Goal: Transaction & Acquisition: Download file/media

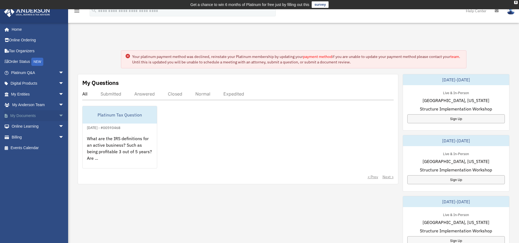
click at [59, 114] on span "arrow_drop_down" at bounding box center [64, 115] width 11 height 11
click at [37, 126] on link "Box" at bounding box center [40, 126] width 65 height 11
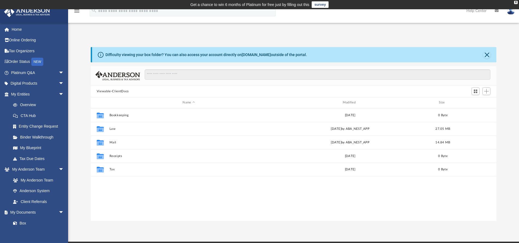
scroll to position [120, 402]
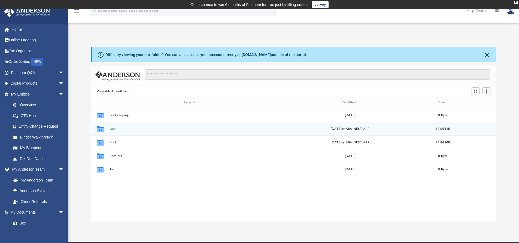
click at [113, 128] on button "Law" at bounding box center [188, 129] width 159 height 4
click at [129, 129] on button "Everest Services, LLC (Formerly: Douhua Management, LLC)" at bounding box center [188, 129] width 159 height 4
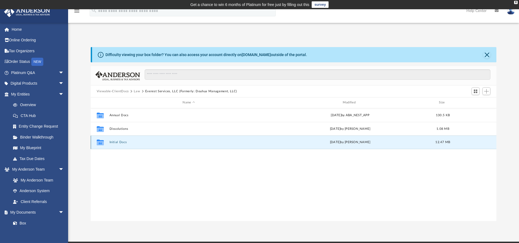
click at [122, 141] on button "Initial Docs" at bounding box center [188, 143] width 159 height 4
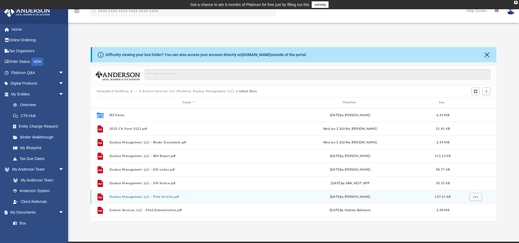
click at [231, 196] on button "Douhua Management, LLC - Filed Articles.pdf" at bounding box center [188, 197] width 159 height 4
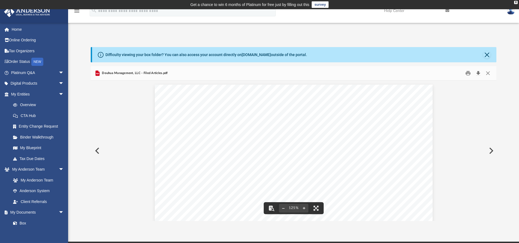
click at [477, 73] on button "Download" at bounding box center [479, 73] width 10 height 8
click at [490, 55] on button "Close" at bounding box center [487, 55] width 8 height 8
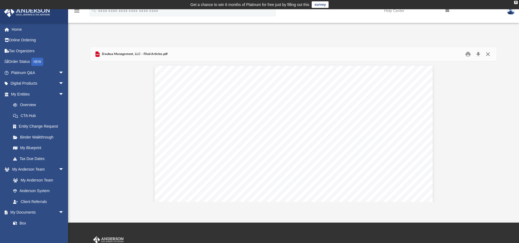
click at [490, 56] on button "Close" at bounding box center [488, 54] width 10 height 8
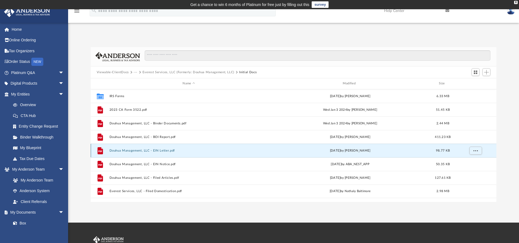
click at [228, 150] on button "Douhua Management, LLC - EIN Letter.pdf" at bounding box center [188, 151] width 159 height 4
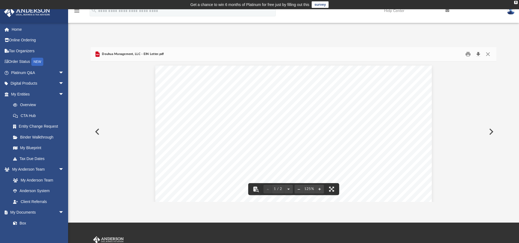
click at [480, 54] on button "Download" at bounding box center [479, 54] width 10 height 8
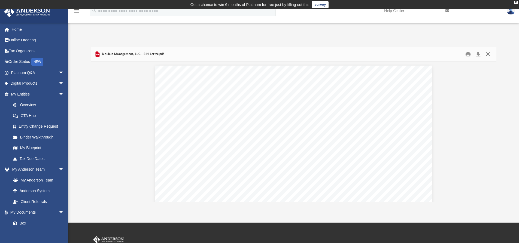
click at [487, 52] on button "Close" at bounding box center [488, 54] width 10 height 8
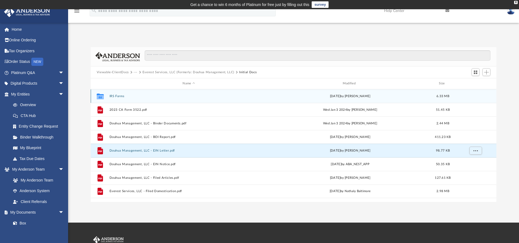
click at [121, 96] on button "IRS Forms" at bounding box center [188, 97] width 159 height 4
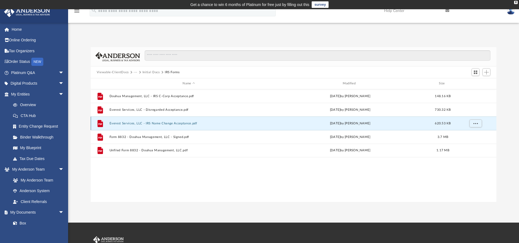
click at [174, 124] on button "Everest Services, LLC - IRS Name Change Acceptance.pdf" at bounding box center [188, 124] width 159 height 4
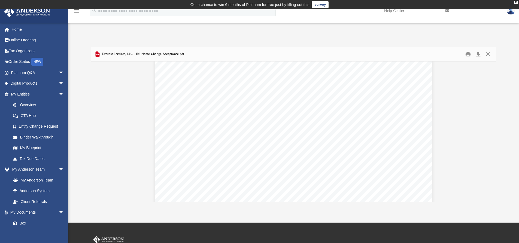
scroll to position [872, 0]
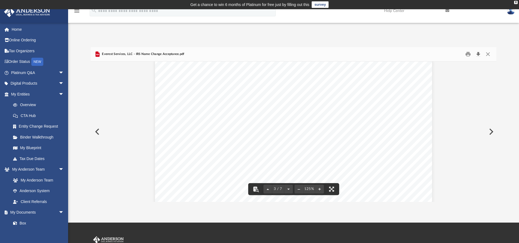
click at [480, 53] on button "Download" at bounding box center [479, 54] width 10 height 8
